Goal: Use online tool/utility

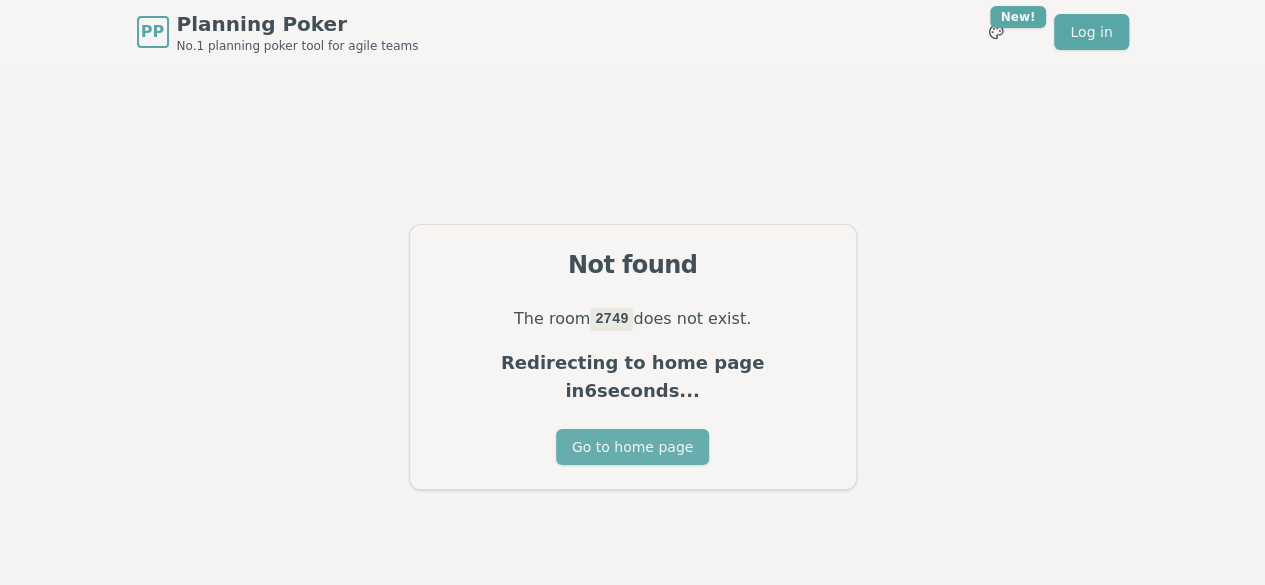
click at [612, 435] on button "Go to home page" at bounding box center [632, 447] width 153 height 36
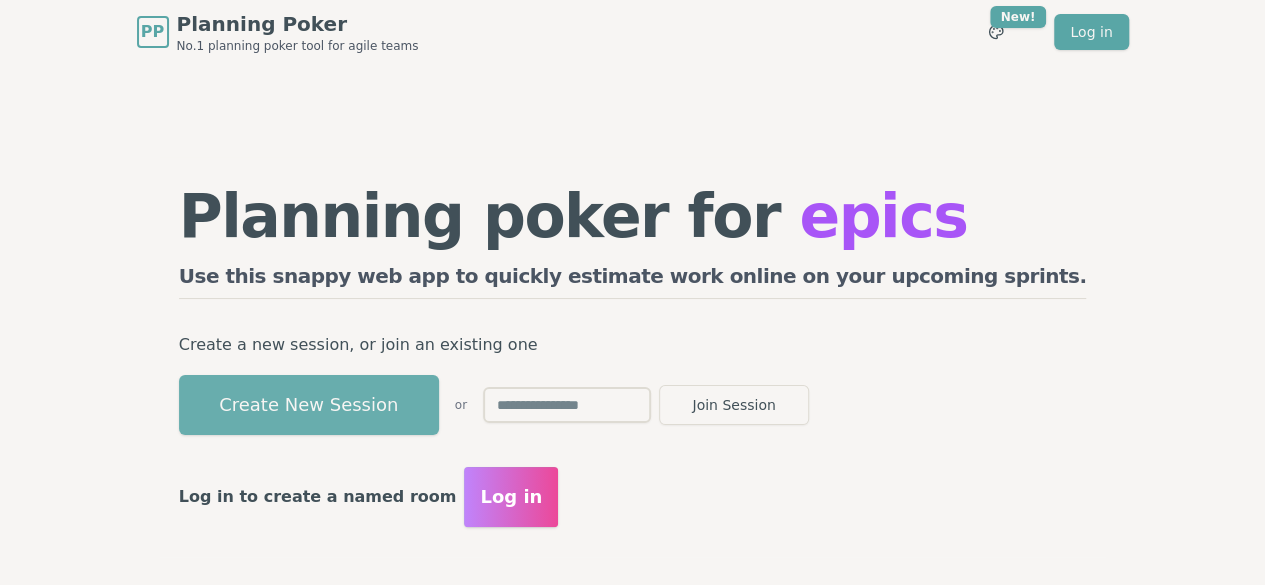
click at [439, 407] on button "Create New Session" at bounding box center [309, 405] width 260 height 60
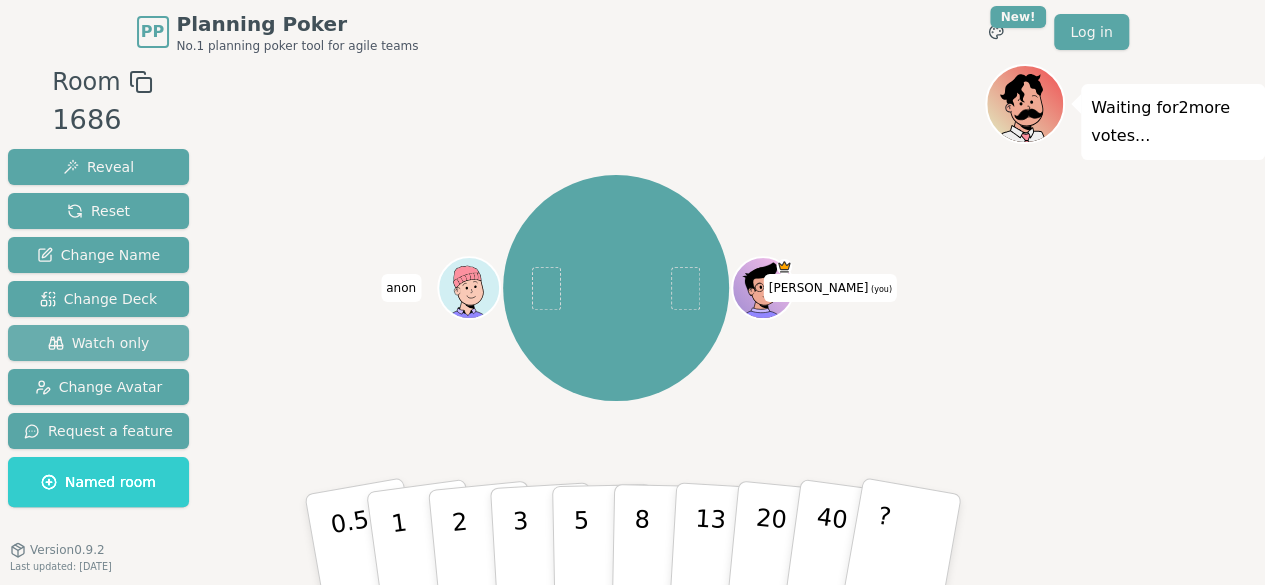
click at [144, 336] on button "Watch only" at bounding box center [98, 343] width 181 height 36
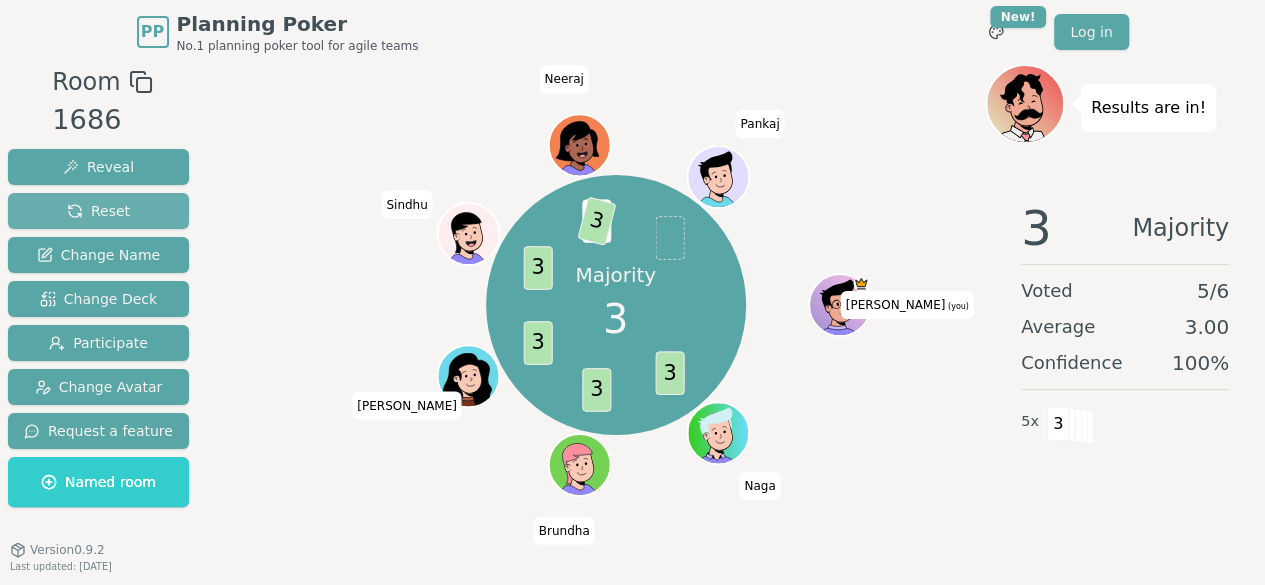
click at [129, 212] on button "Reset" at bounding box center [98, 211] width 181 height 36
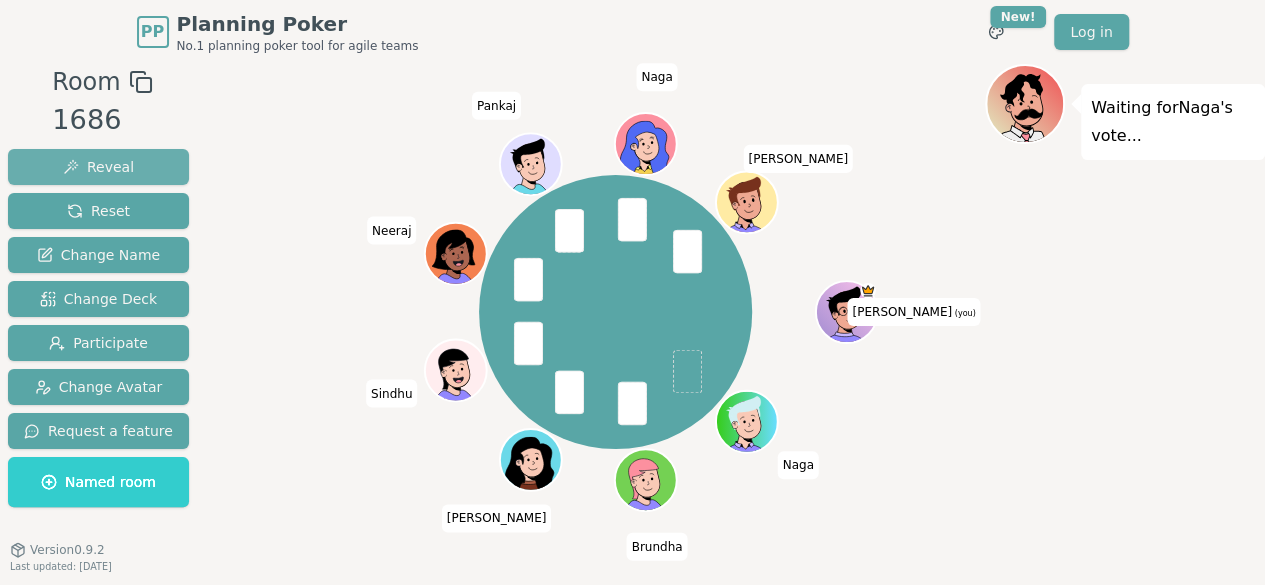
click at [76, 169] on span "Reveal" at bounding box center [98, 167] width 71 height 20
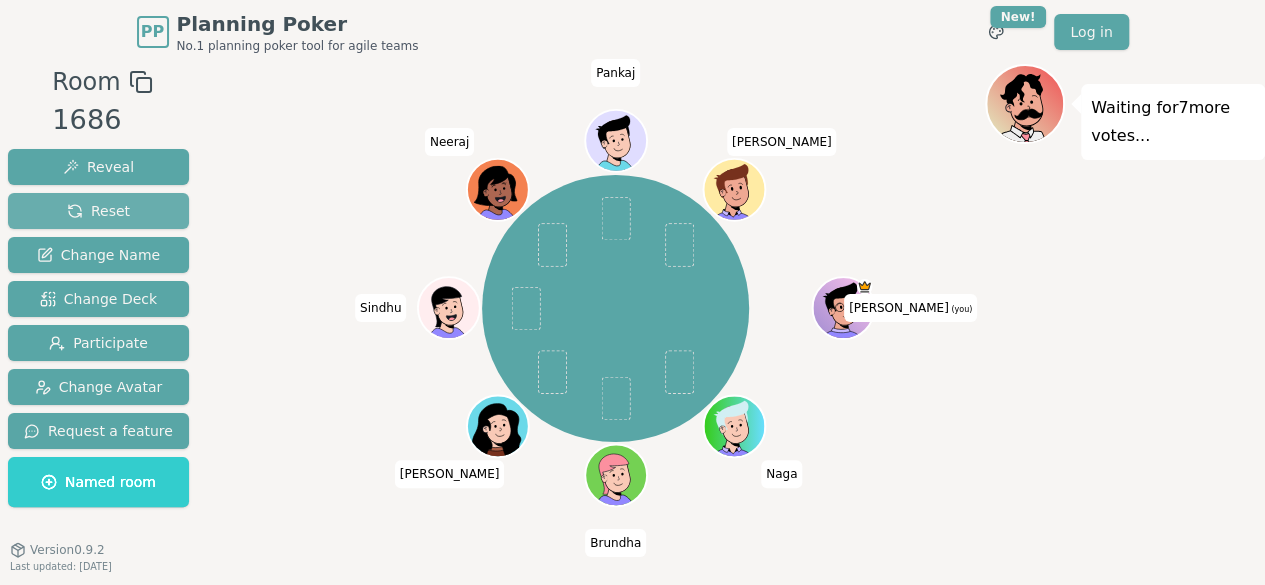
click at [99, 209] on span "Reset" at bounding box center [98, 211] width 63 height 20
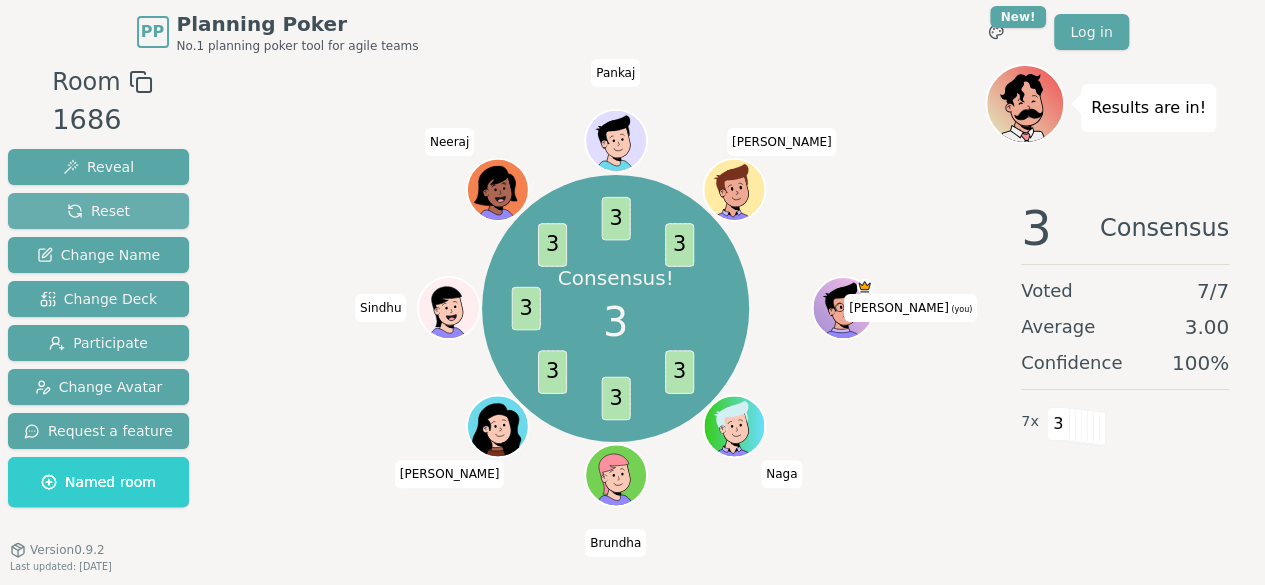
click at [136, 221] on button "Reset" at bounding box center [98, 211] width 181 height 36
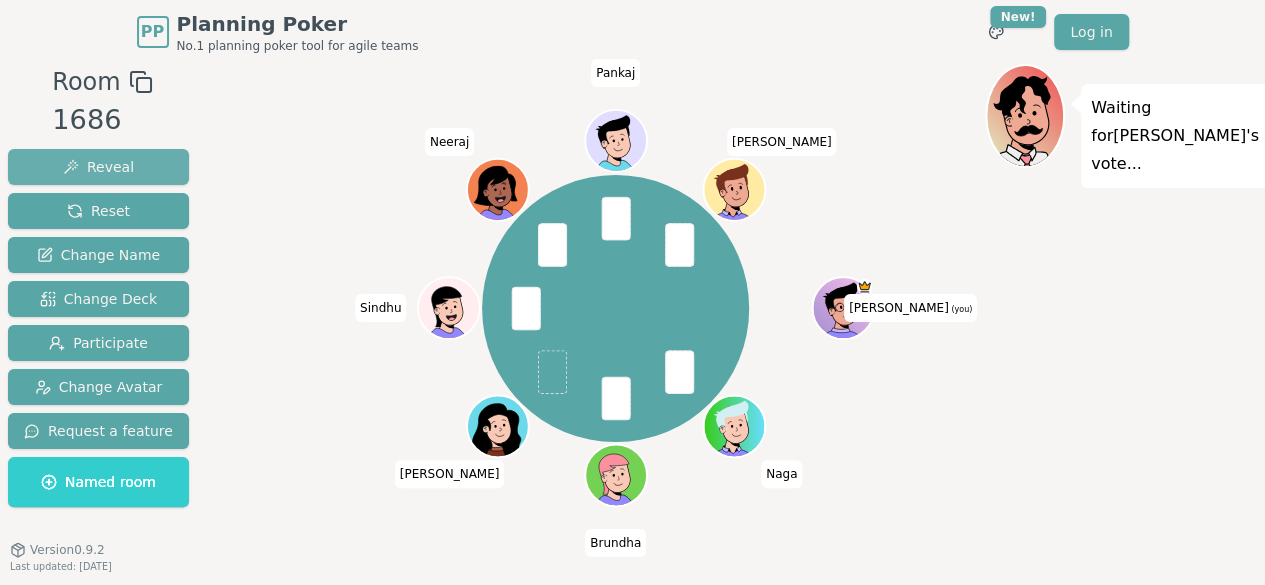
click at [150, 174] on button "Reveal" at bounding box center [98, 167] width 181 height 36
